Goal: Information Seeking & Learning: Check status

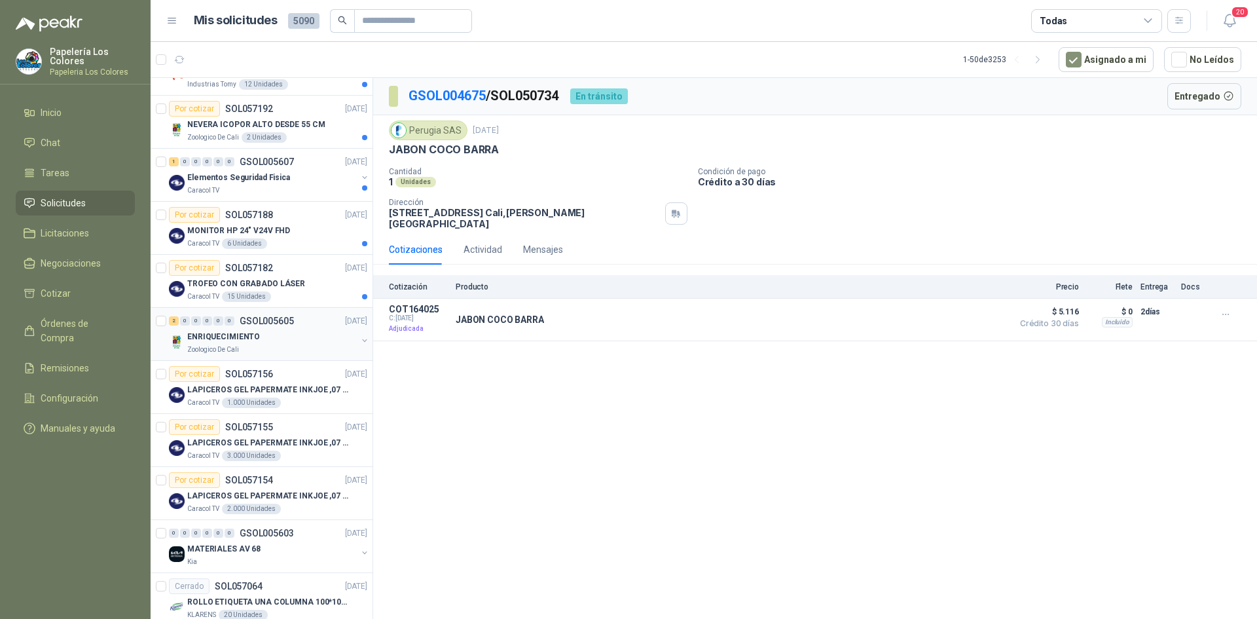
scroll to position [196, 0]
click at [306, 281] on div "TROFEO CON GRABADO LÁSER" at bounding box center [277, 282] width 180 height 16
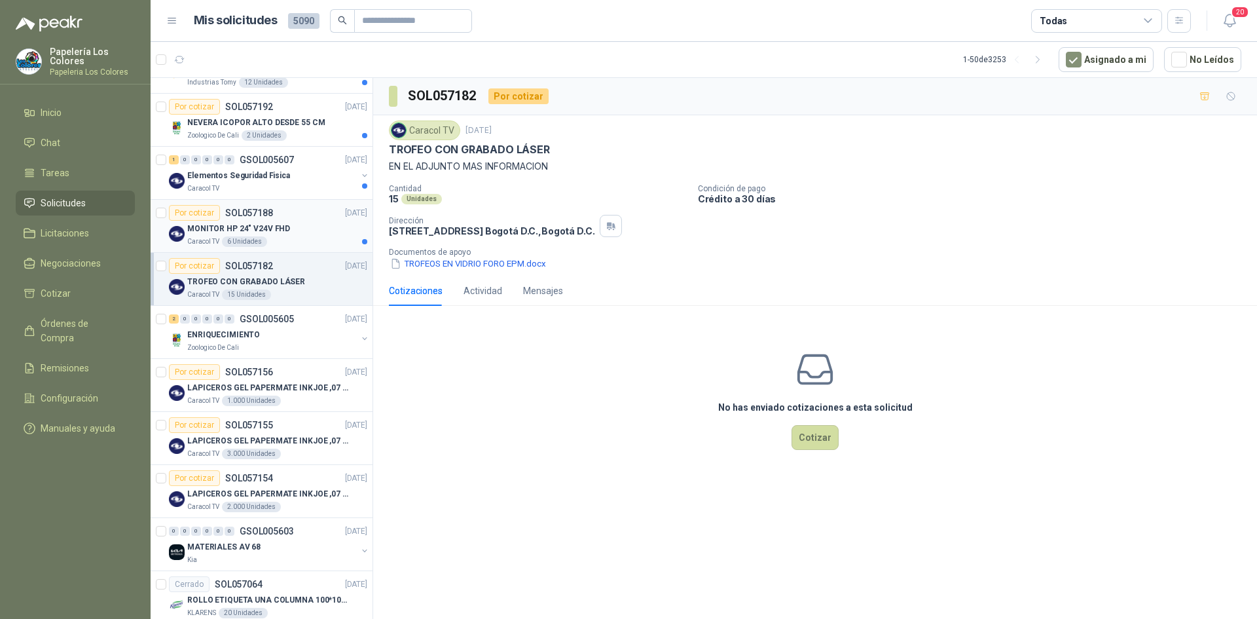
click at [302, 221] on div "MONITOR HP 24" V24V FHD" at bounding box center [277, 229] width 180 height 16
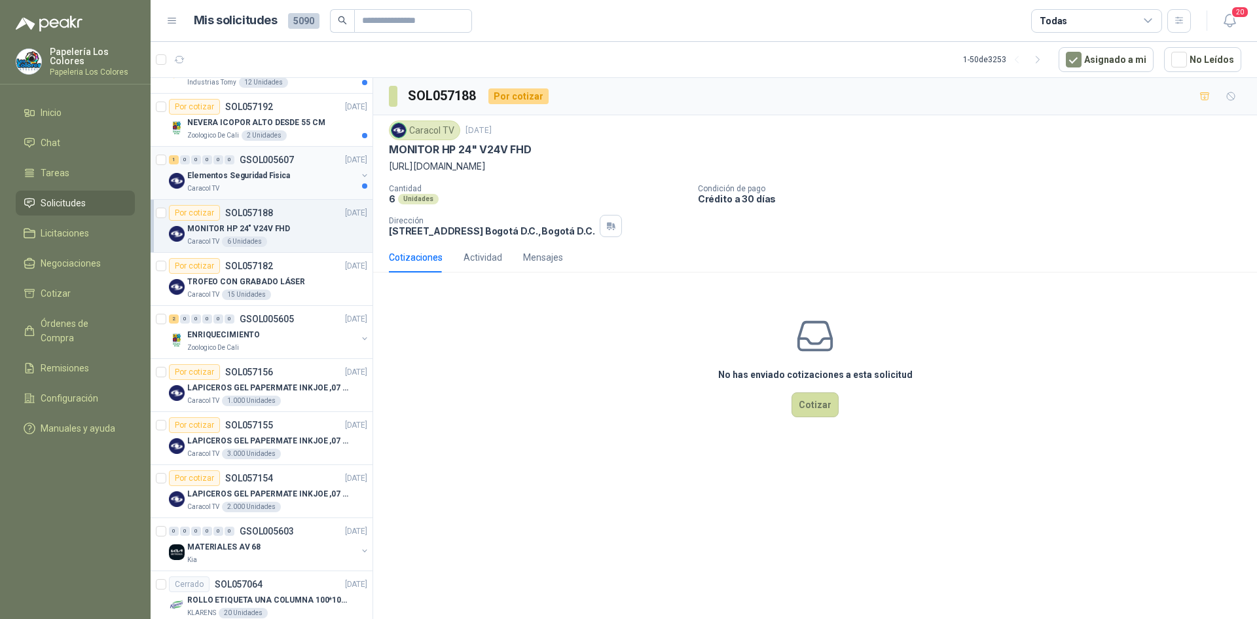
click at [318, 169] on div "Elementos Seguridad Fisica" at bounding box center [272, 176] width 170 height 16
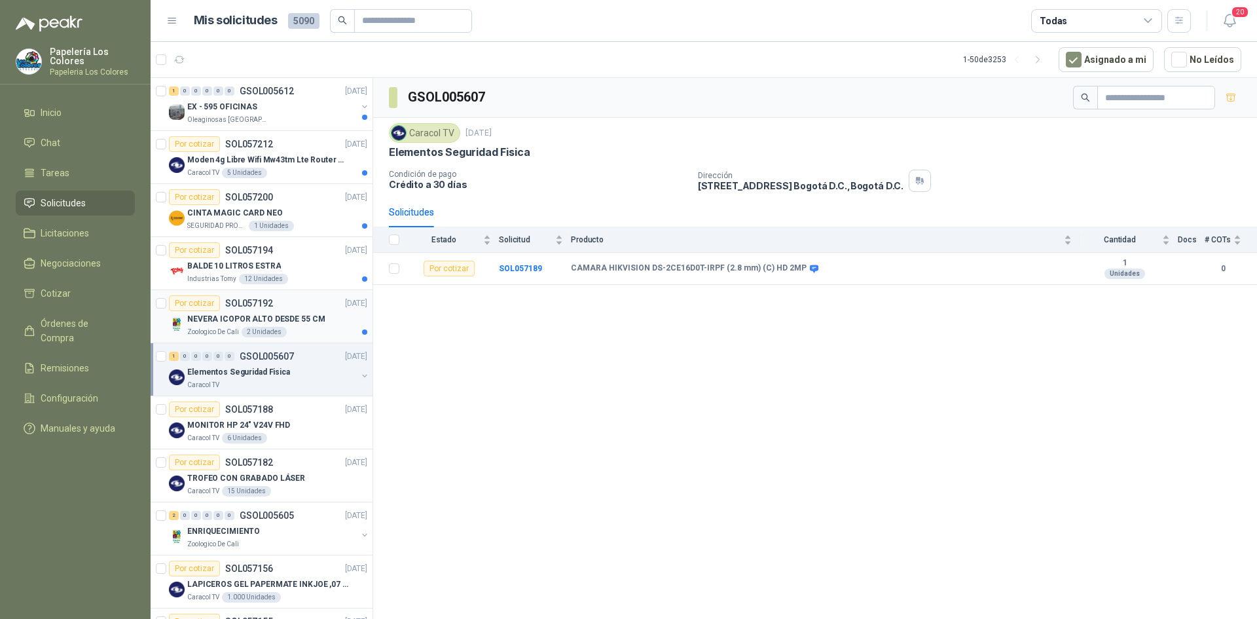
click at [323, 320] on div "NEVERA ICOPOR ALTO DESDE 55 CM" at bounding box center [277, 319] width 180 height 16
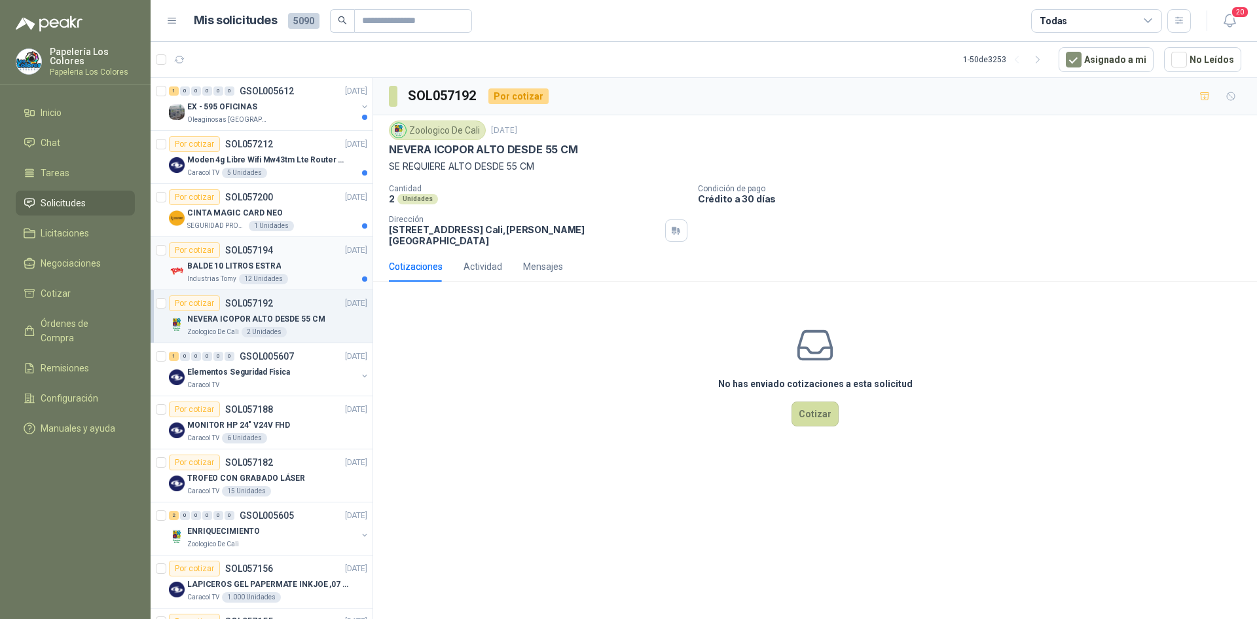
click at [300, 261] on div "BALDE 10 LITROS ESTRA" at bounding box center [277, 266] width 180 height 16
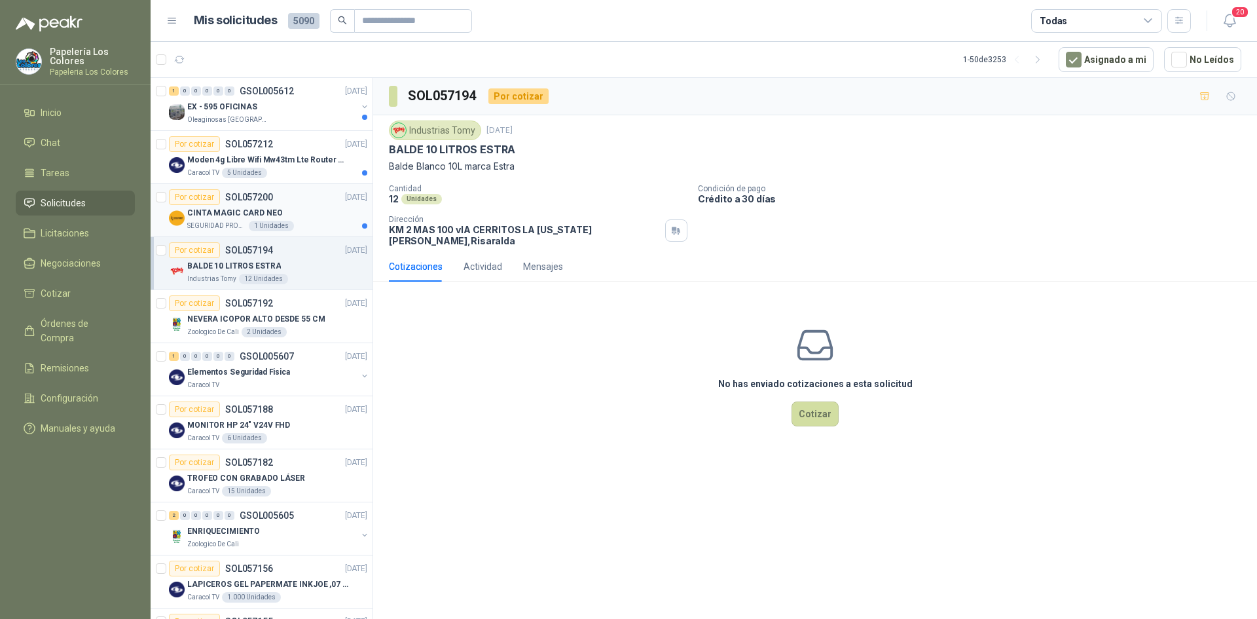
click at [313, 203] on div "Por cotizar SOL057200 24/09/25" at bounding box center [268, 197] width 198 height 16
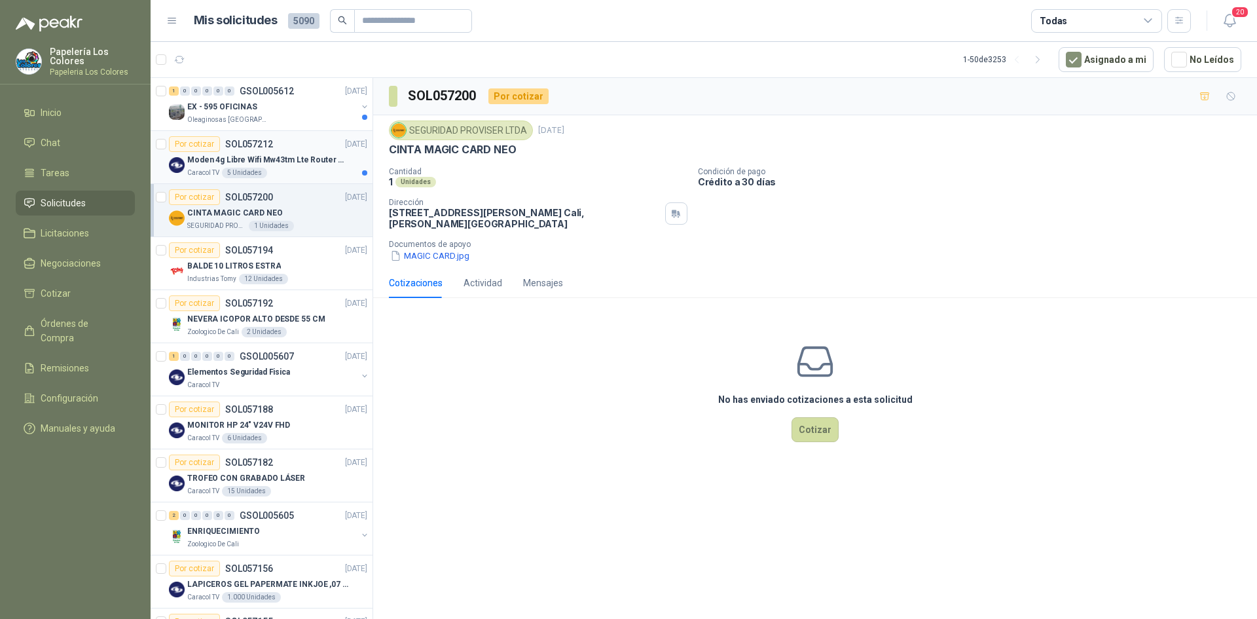
click at [296, 139] on div "Por cotizar SOL057212 24/09/25" at bounding box center [268, 144] width 198 height 16
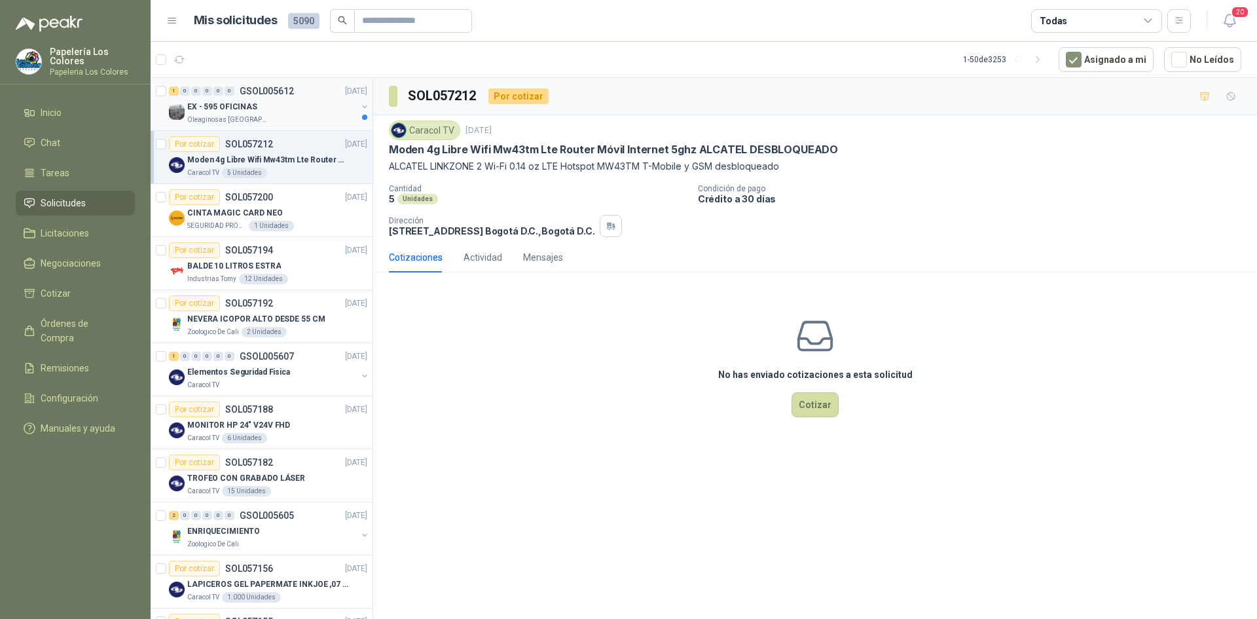
click at [306, 110] on div "EX - 595 OFICINAS" at bounding box center [272, 107] width 170 height 16
